Goal: Information Seeking & Learning: Understand process/instructions

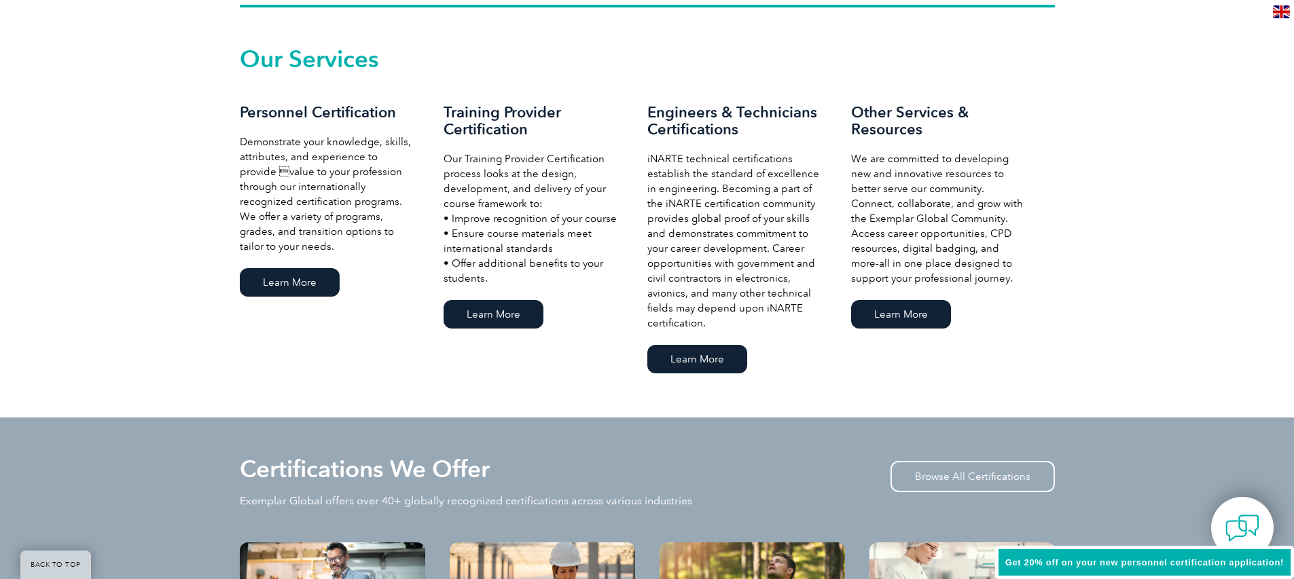
scroll to position [935, 0]
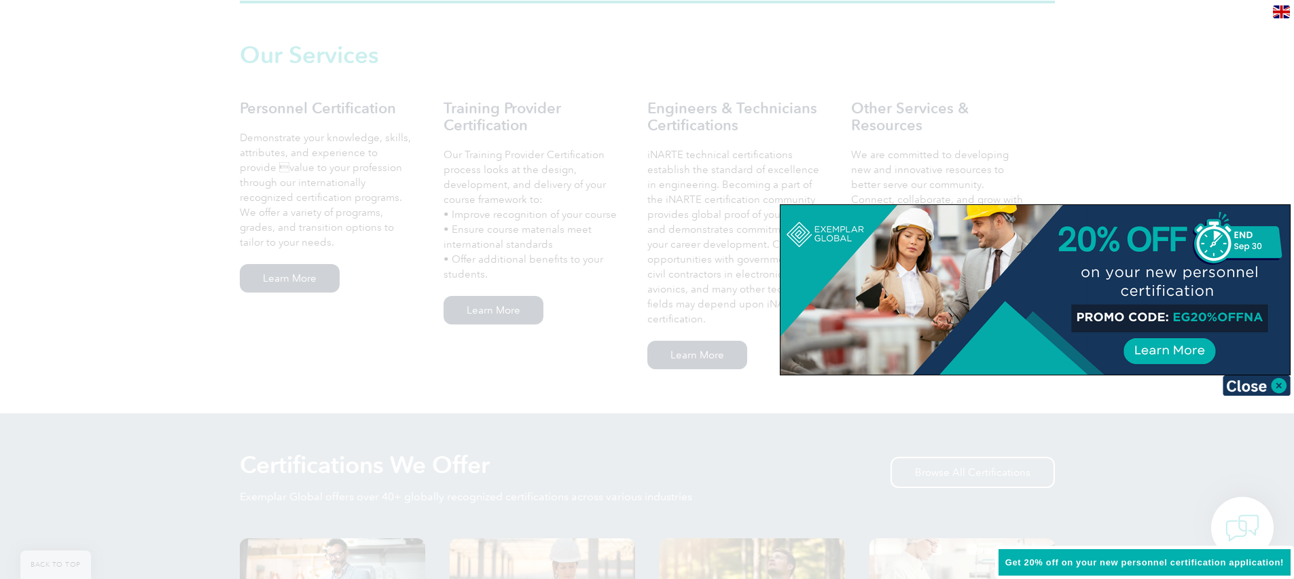
click at [427, 223] on div at bounding box center [647, 289] width 1294 height 579
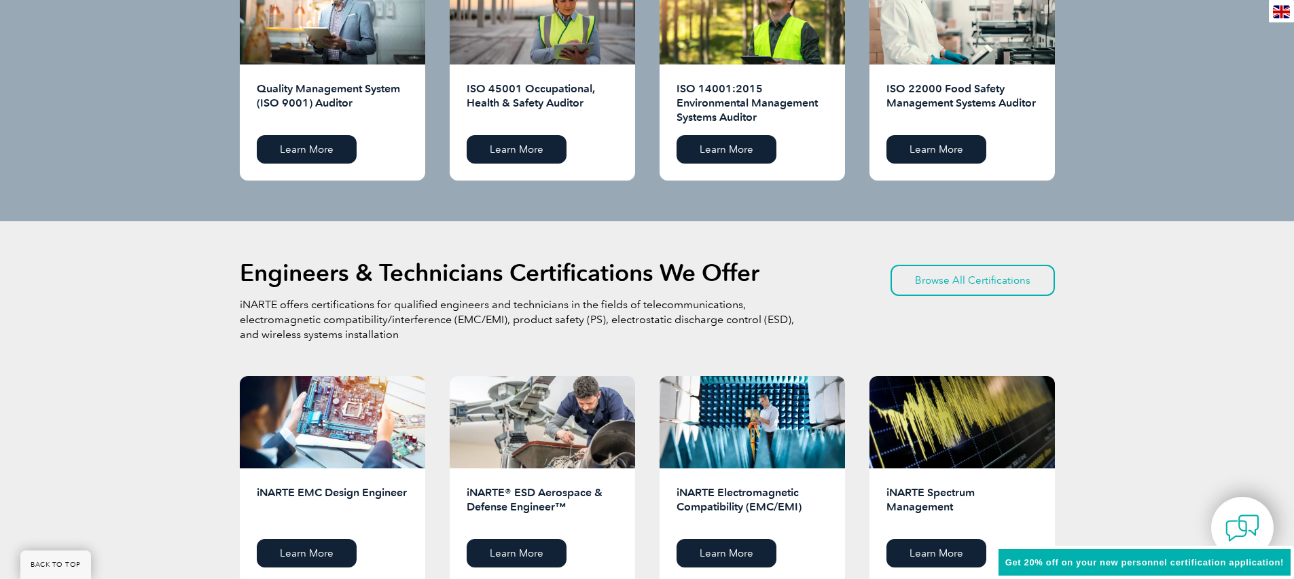
scroll to position [1509, 0]
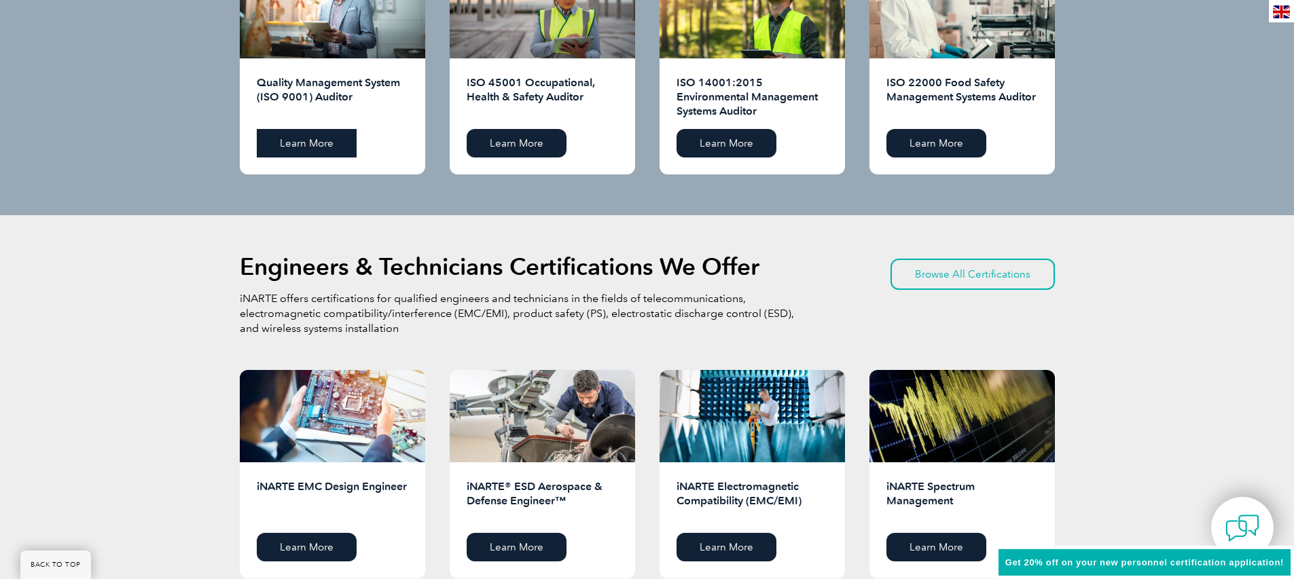
click at [321, 143] on link "Learn More" at bounding box center [307, 143] width 100 height 29
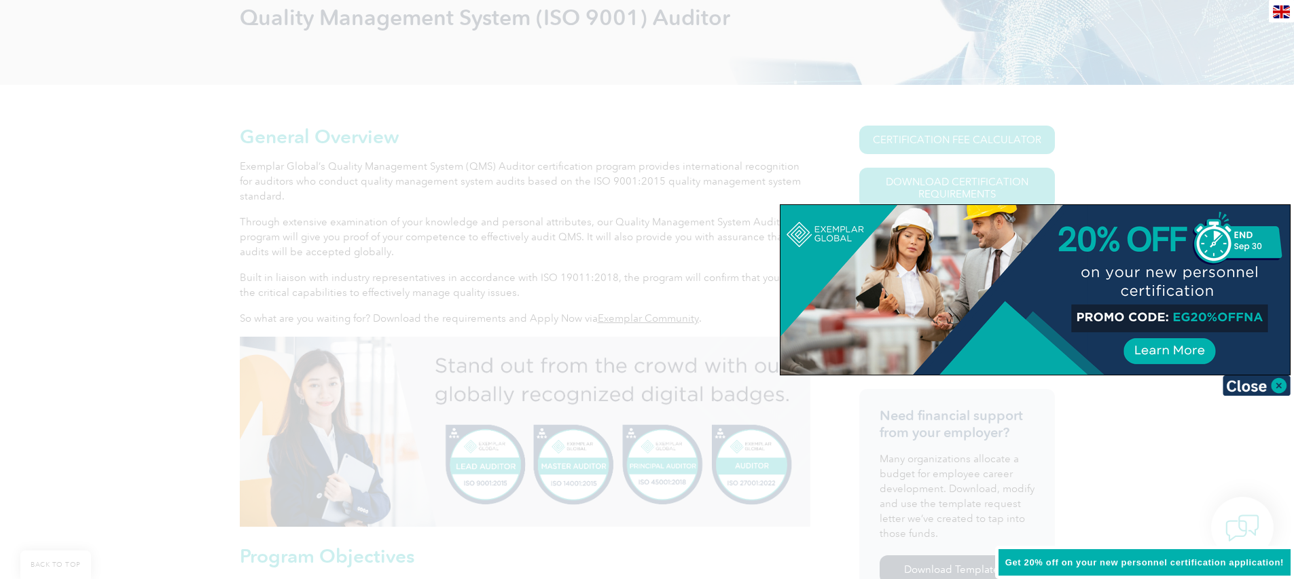
scroll to position [274, 0]
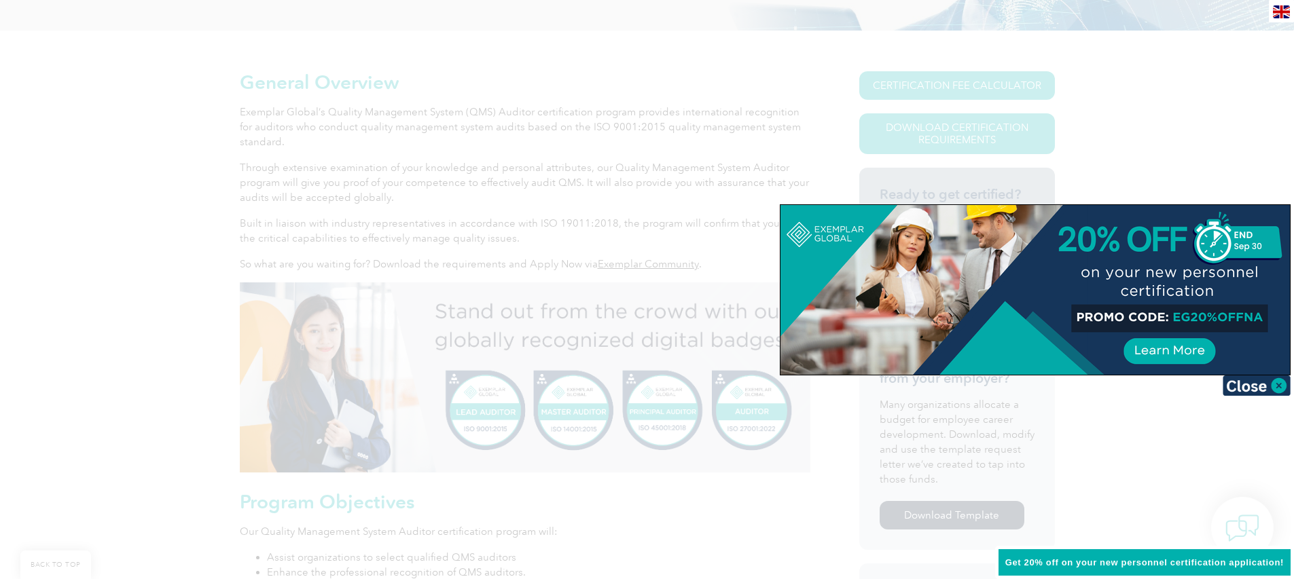
click at [1276, 383] on img at bounding box center [1257, 386] width 68 height 20
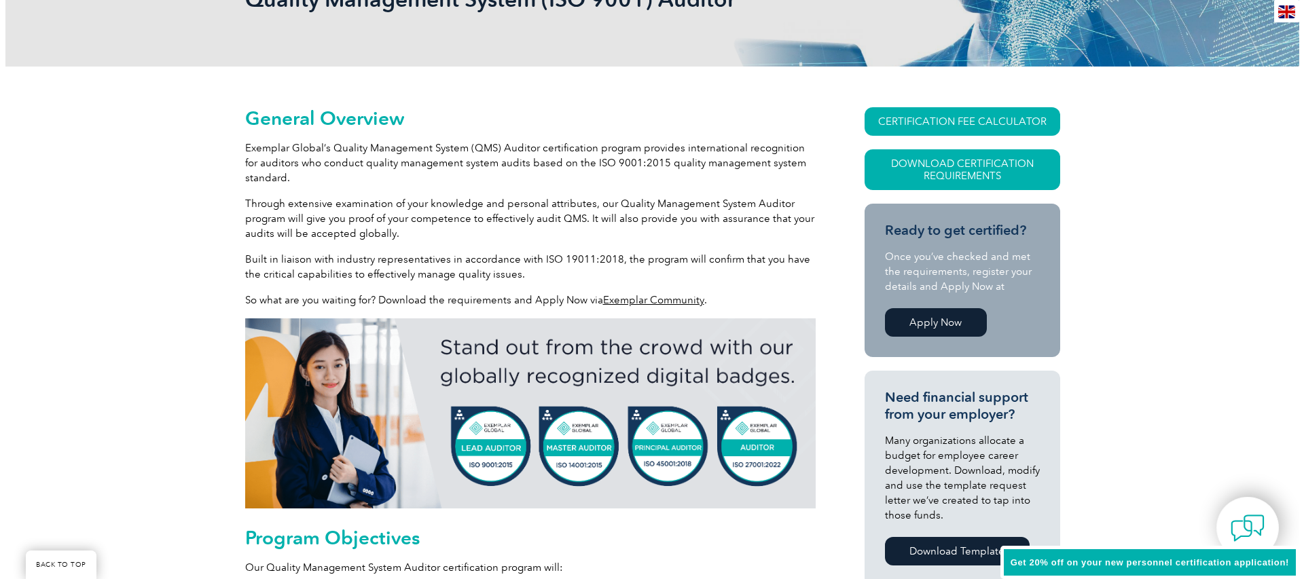
scroll to position [228, 0]
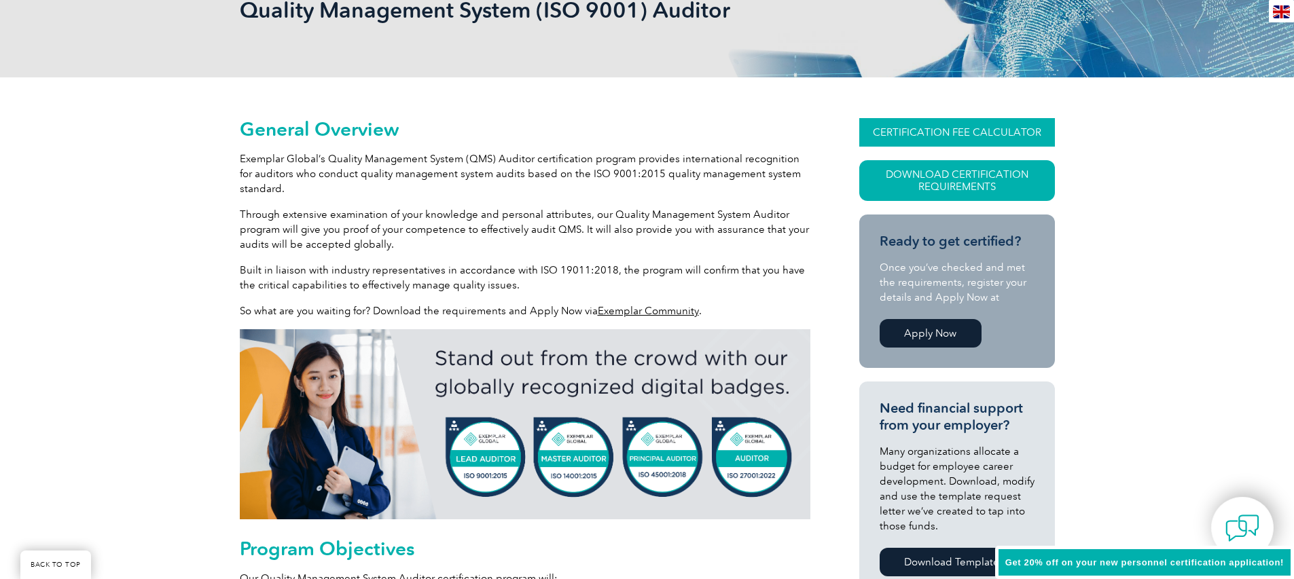
click at [965, 122] on link "CERTIFICATION FEE CALCULATOR" at bounding box center [957, 132] width 196 height 29
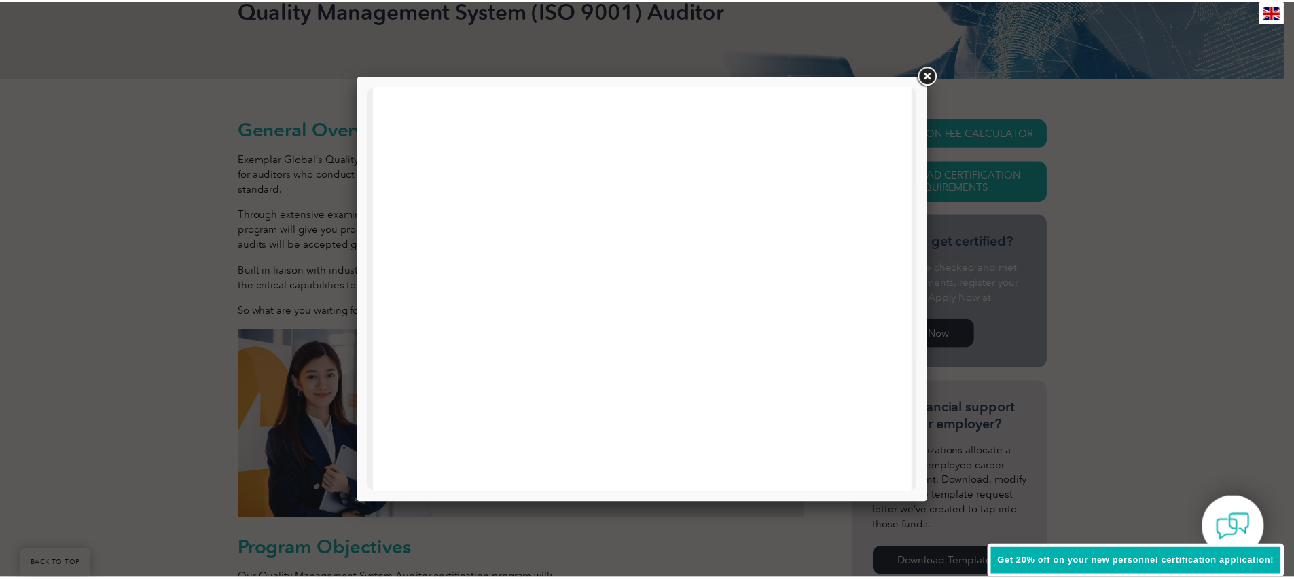
scroll to position [277, 0]
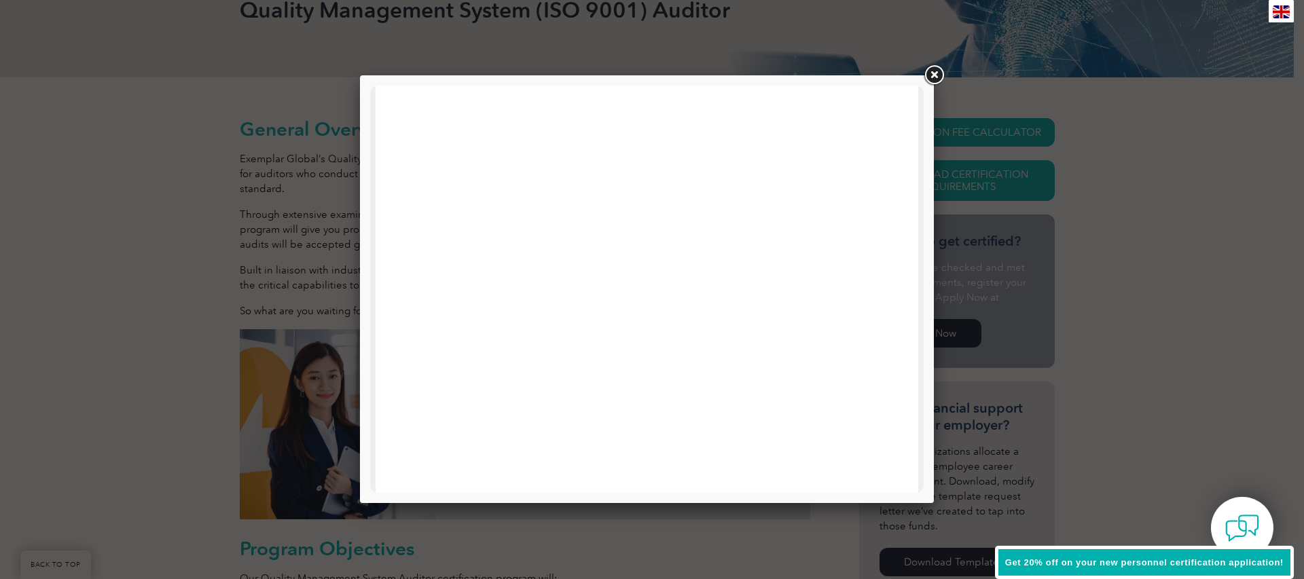
click at [935, 72] on link at bounding box center [934, 75] width 24 height 24
